Goal: Task Accomplishment & Management: Manage account settings

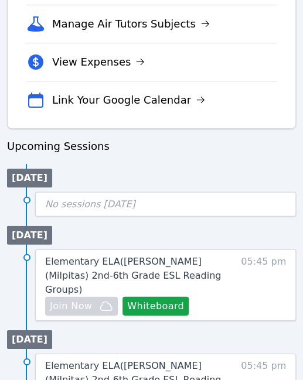
scroll to position [482, 0]
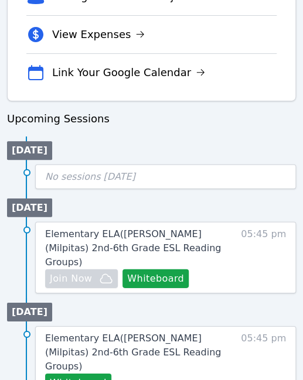
scroll to position [509, 0]
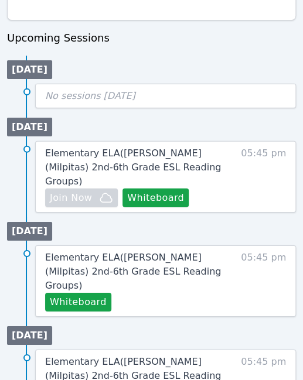
scroll to position [593, 0]
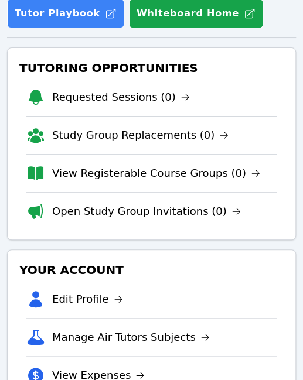
scroll to position [258, 0]
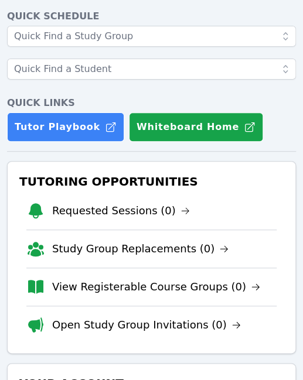
scroll to position [55, 0]
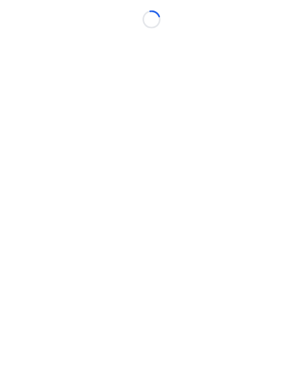
scroll to position [9, 5]
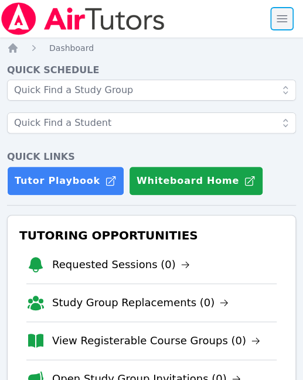
click at [274, 19] on span "button" at bounding box center [282, 19] width 26 height 26
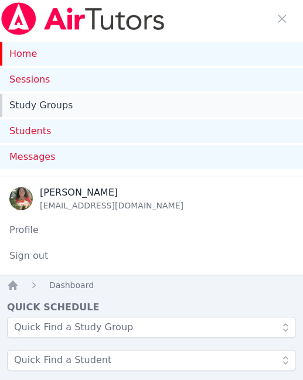
click at [151, 113] on link "Study Groups" at bounding box center [151, 105] width 303 height 23
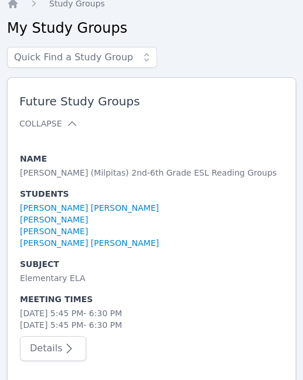
scroll to position [317, 0]
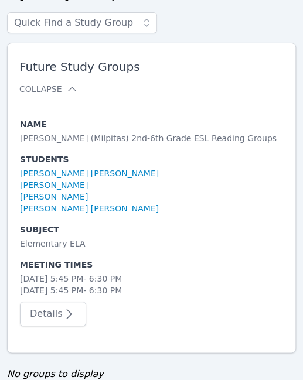
click at [62, 314] on icon "button" at bounding box center [69, 314] width 14 height 14
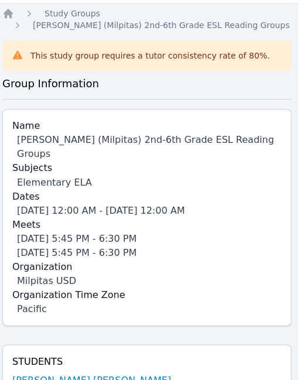
scroll to position [271, 5]
